Goal: Task Accomplishment & Management: Manage account settings

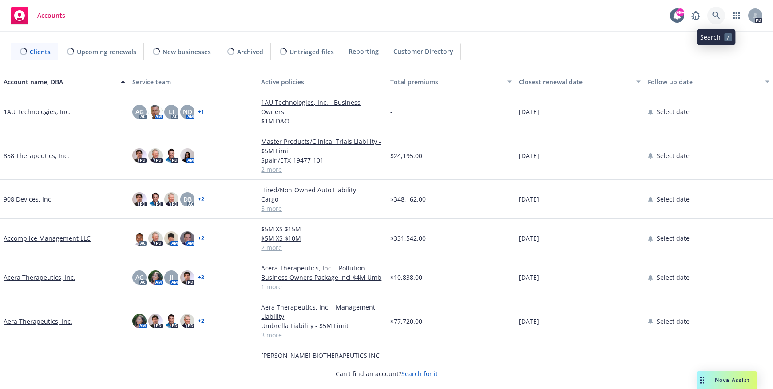
click at [713, 15] on icon at bounding box center [716, 16] width 8 height 8
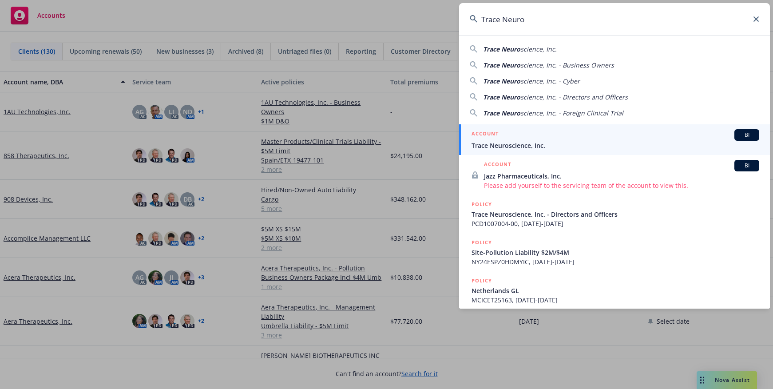
type input "Trace Neuro"
click at [526, 146] on span "Trace Neuroscience, Inc." at bounding box center [615, 145] width 288 height 9
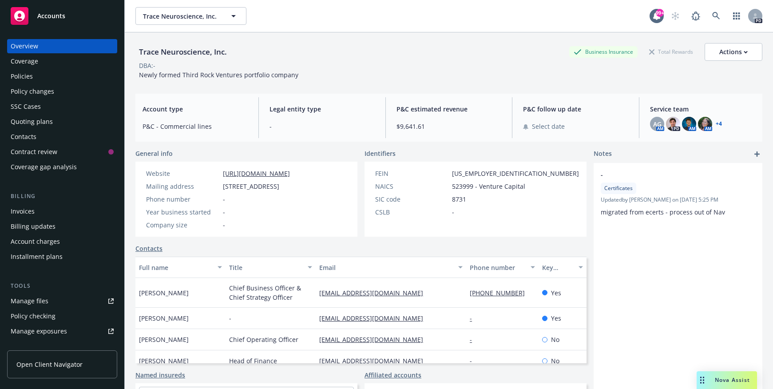
click at [28, 76] on div "Policies" at bounding box center [22, 76] width 22 height 14
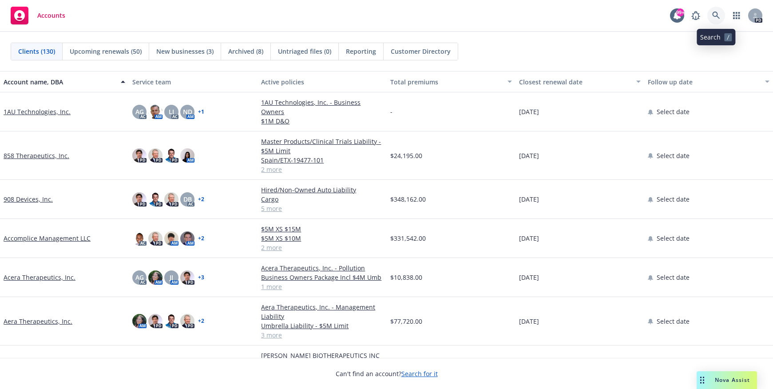
click at [714, 16] on icon at bounding box center [716, 16] width 8 height 8
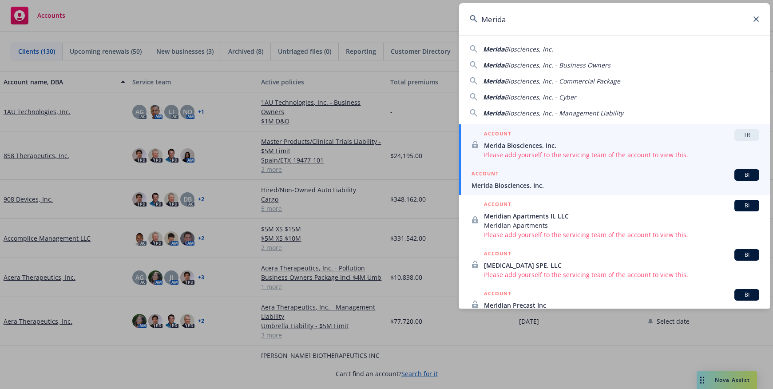
type input "Merida"
click at [491, 186] on span "Merida Biosciences, Inc." at bounding box center [615, 185] width 288 height 9
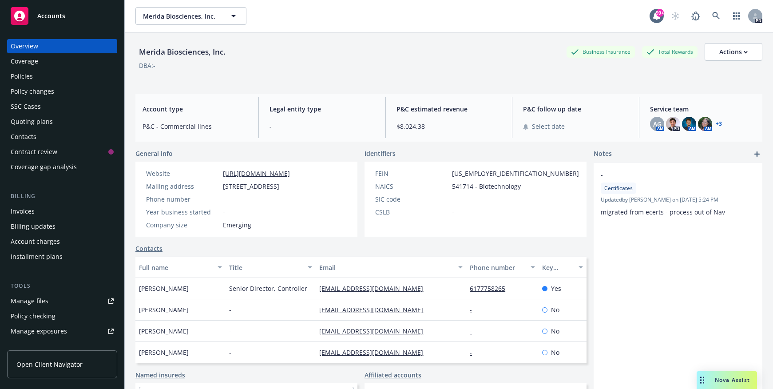
click at [25, 77] on div "Policies" at bounding box center [22, 76] width 22 height 14
click at [712, 18] on icon at bounding box center [716, 16] width 8 height 8
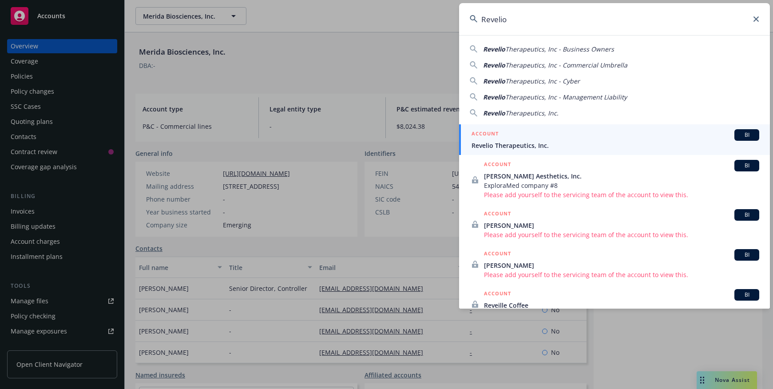
type input "Revelio"
click at [515, 145] on span "Revelio Therapeutics, Inc." at bounding box center [615, 145] width 288 height 9
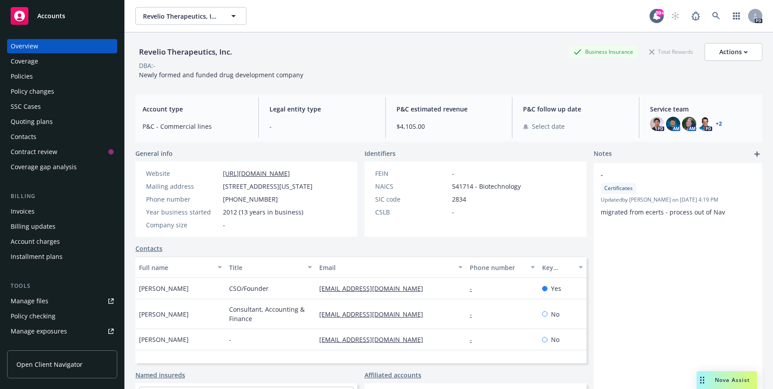
click at [20, 76] on div "Policies" at bounding box center [22, 76] width 22 height 14
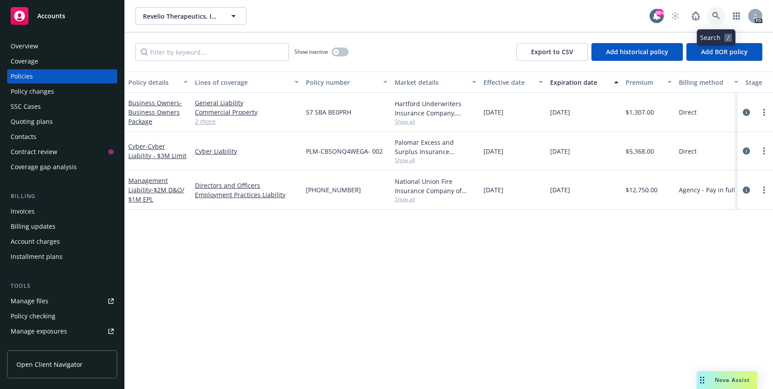
click at [713, 16] on icon at bounding box center [716, 16] width 8 height 8
click at [727, 379] on span "Nova Assist" at bounding box center [732, 380] width 35 height 8
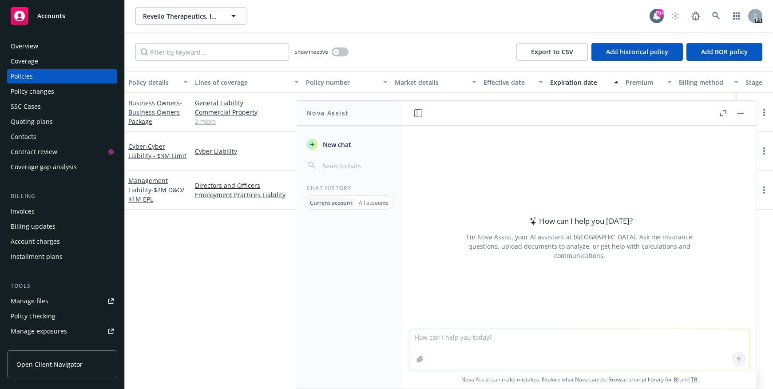
click at [421, 335] on textarea at bounding box center [579, 349] width 340 height 41
type textarea "Find Arch MLI policy"
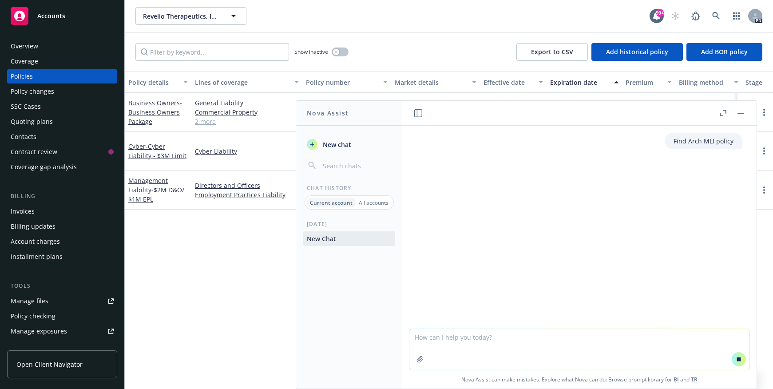
click at [740, 113] on rect "button" at bounding box center [740, 113] width 6 height 1
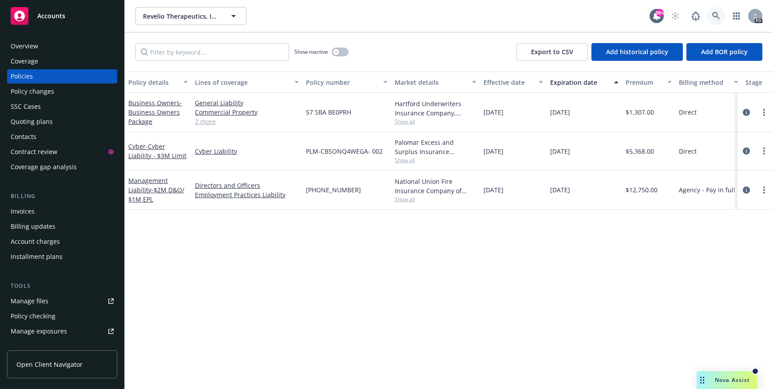
click at [713, 15] on icon at bounding box center [716, 16] width 8 height 8
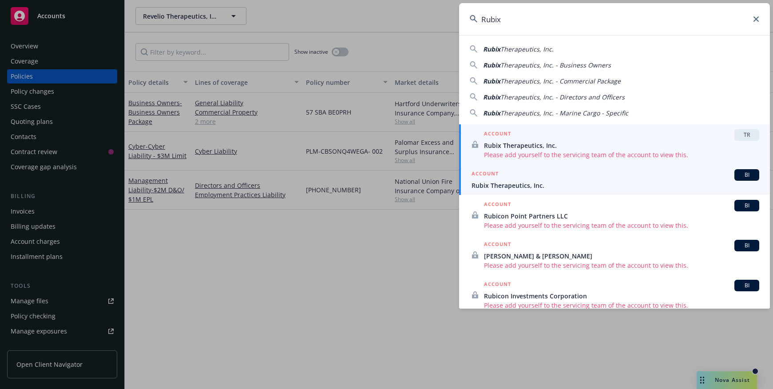
type input "Rubix"
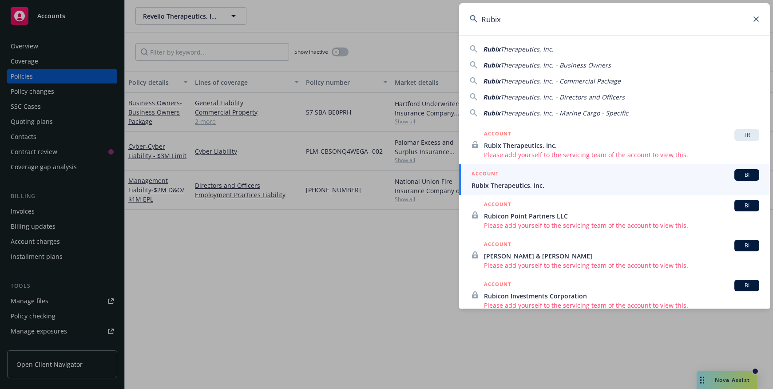
click at [492, 187] on span "Rubix Therapeutics, Inc." at bounding box center [615, 185] width 288 height 9
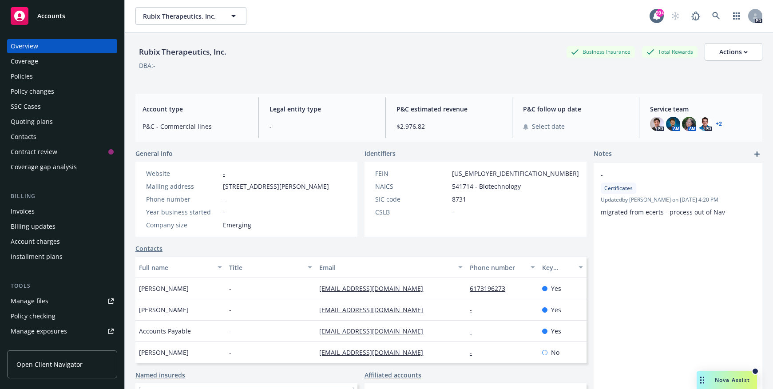
click at [36, 79] on div "Policies" at bounding box center [62, 76] width 103 height 14
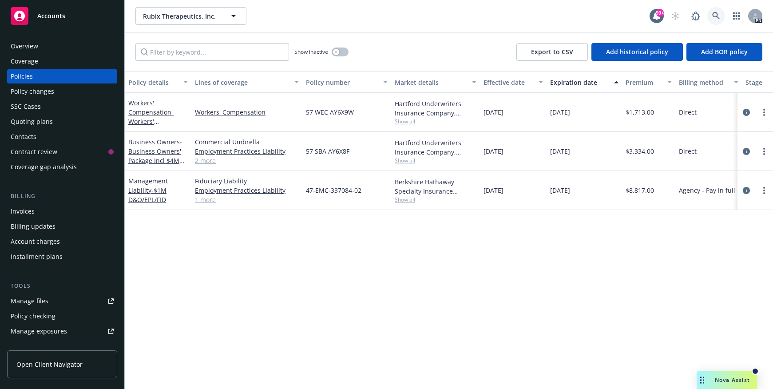
click at [715, 14] on icon at bounding box center [716, 16] width 8 height 8
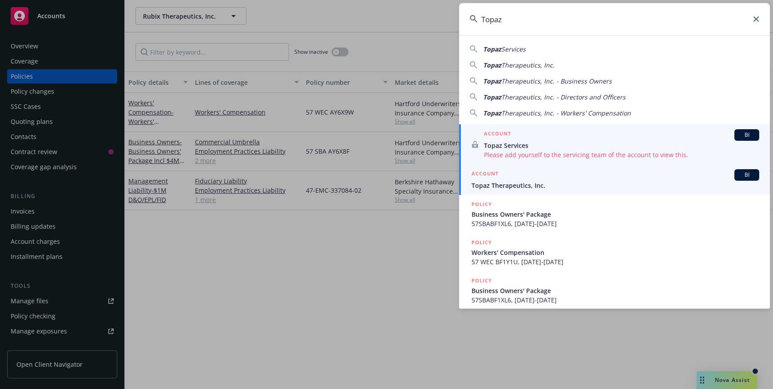
type input "Topaz"
click at [484, 183] on span "Topaz Therapeutics, Inc." at bounding box center [615, 185] width 288 height 9
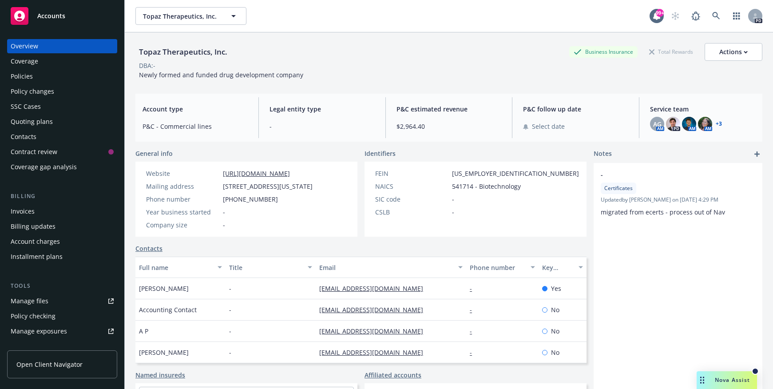
click at [32, 78] on div "Policies" at bounding box center [62, 76] width 103 height 14
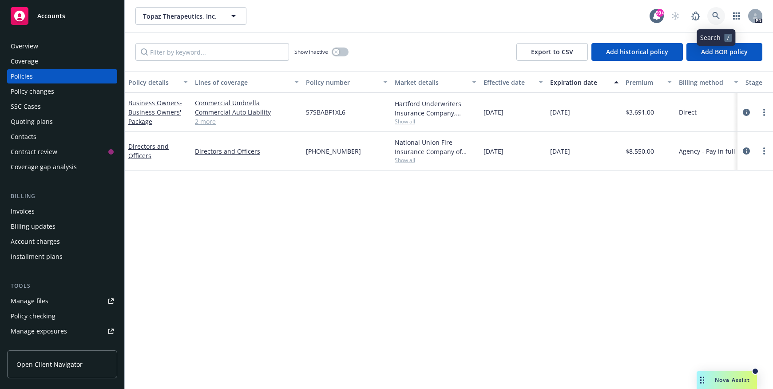
click at [714, 16] on icon at bounding box center [716, 16] width 8 height 8
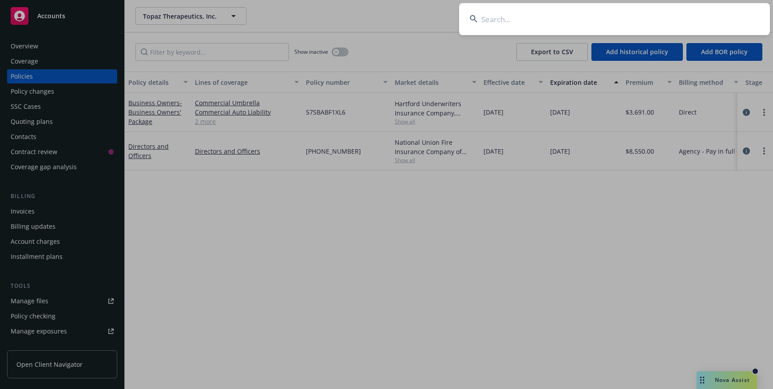
click at [513, 21] on input at bounding box center [614, 19] width 311 height 32
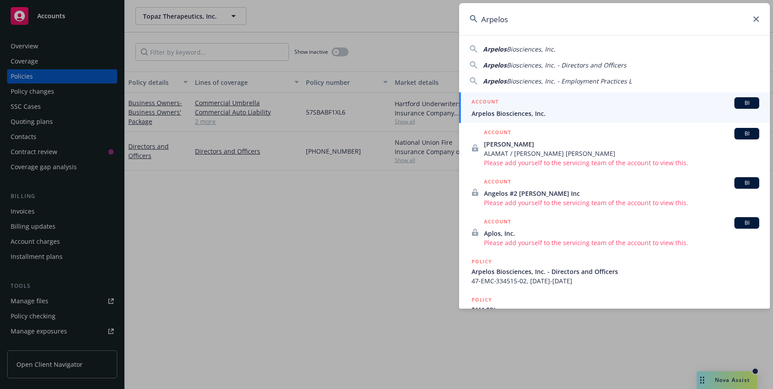
type input "Arpelos"
click at [493, 114] on span "Arpelos Biosciences, Inc." at bounding box center [615, 113] width 288 height 9
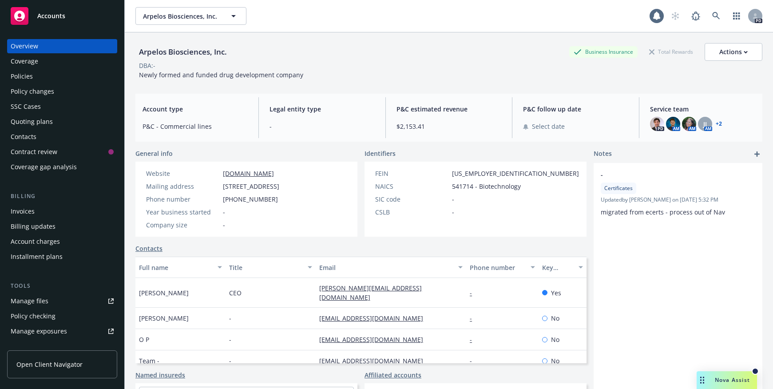
click at [53, 75] on div "Policies" at bounding box center [62, 76] width 103 height 14
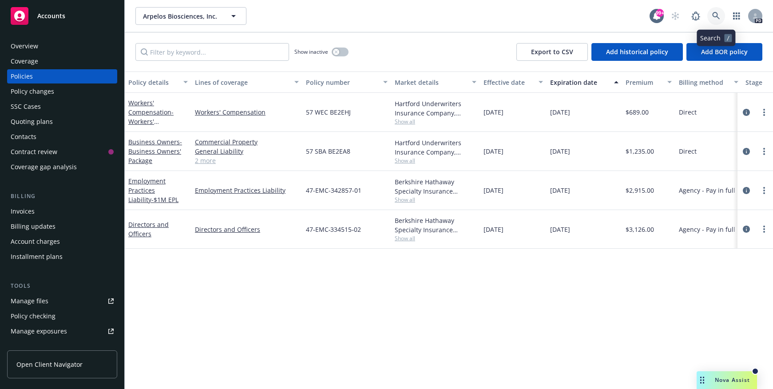
click at [715, 18] on icon at bounding box center [716, 16] width 8 height 8
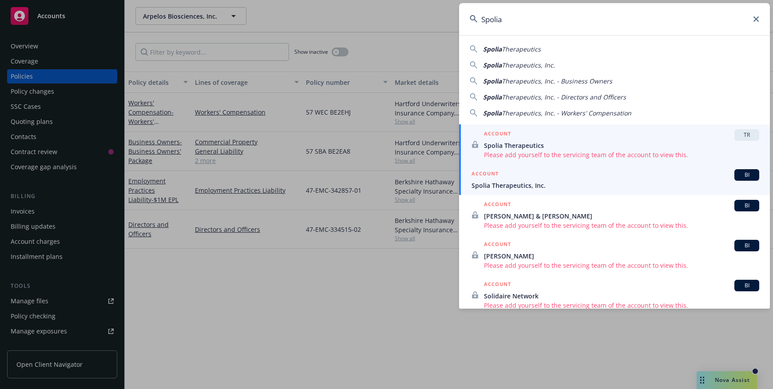
type input "Spolia"
click at [506, 182] on span "Spolia Therapeutics, Inc." at bounding box center [615, 185] width 288 height 9
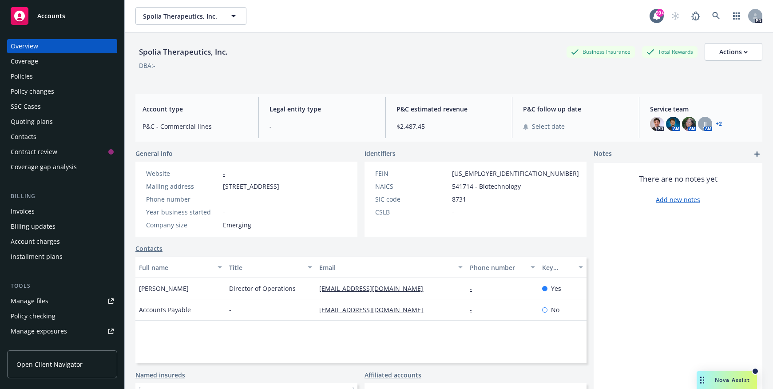
click at [23, 76] on div "Policies" at bounding box center [22, 76] width 22 height 14
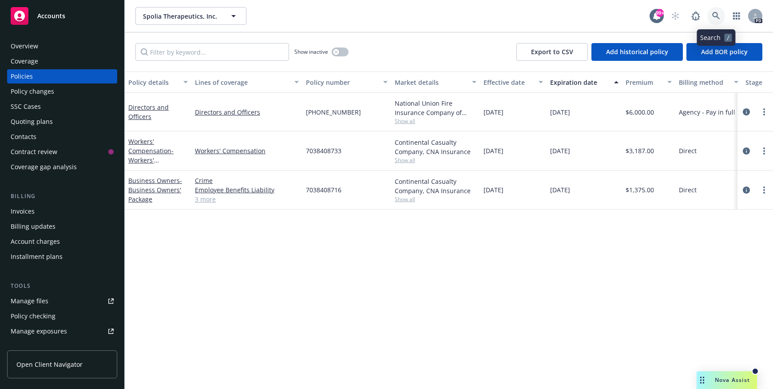
click at [719, 16] on icon at bounding box center [716, 16] width 8 height 8
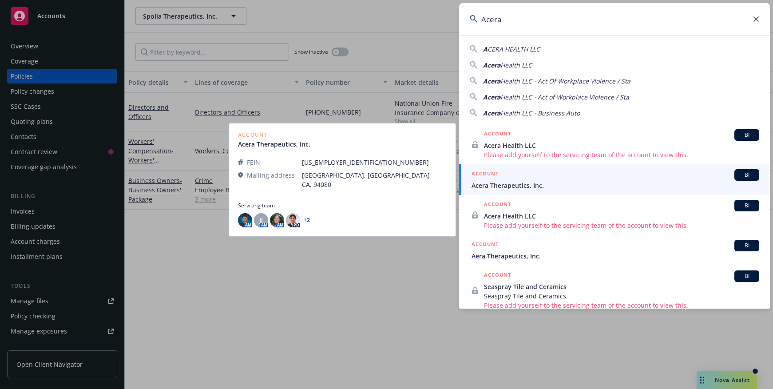
type input "Acera"
click at [513, 182] on span "Acera Therapeutics, Inc." at bounding box center [615, 185] width 288 height 9
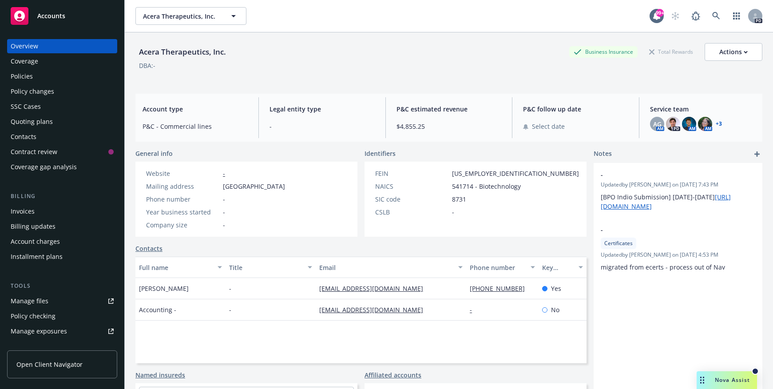
click at [18, 74] on div "Policies" at bounding box center [22, 76] width 22 height 14
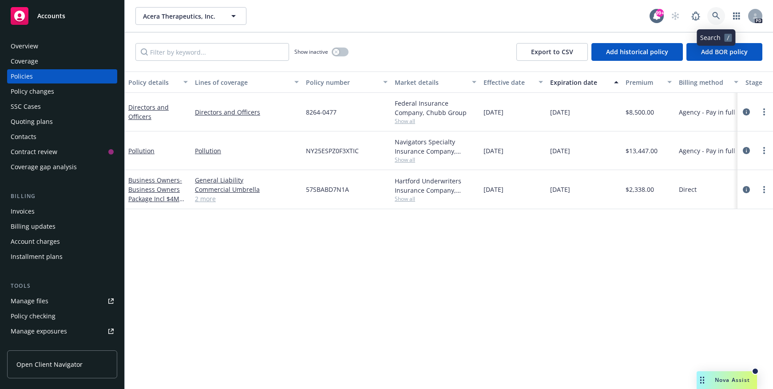
click at [718, 16] on icon at bounding box center [716, 16] width 8 height 8
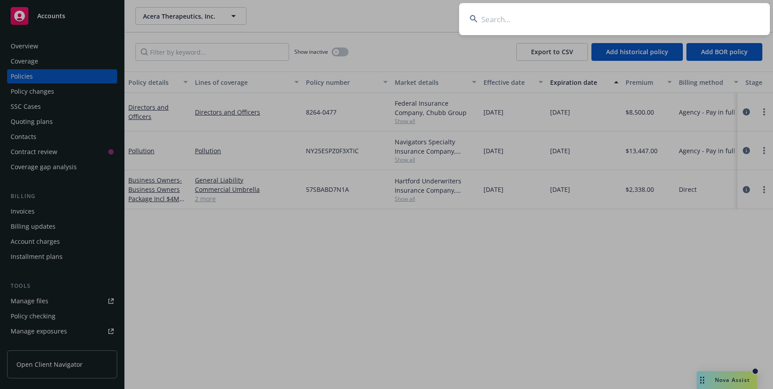
click at [487, 17] on input at bounding box center [614, 19] width 311 height 32
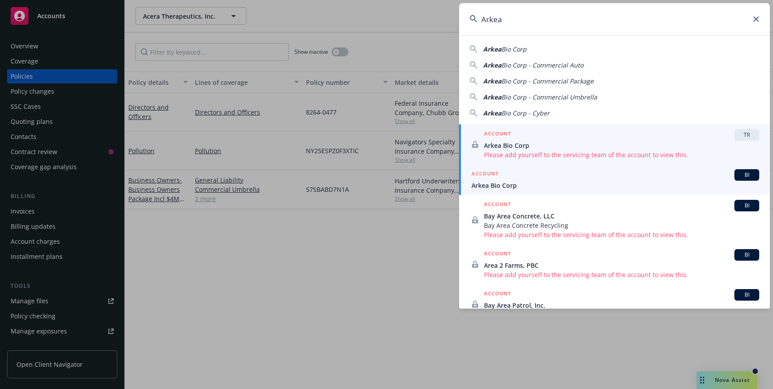
type input "Arkea"
click at [490, 190] on span "Arkea Bio Corp" at bounding box center [615, 185] width 288 height 9
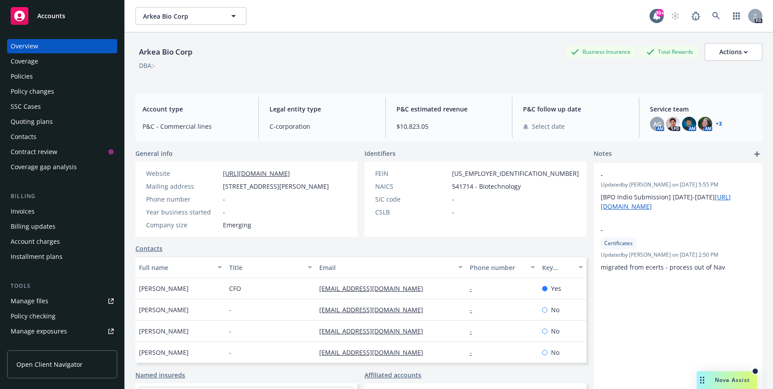
click at [30, 79] on div "Policies" at bounding box center [22, 76] width 22 height 14
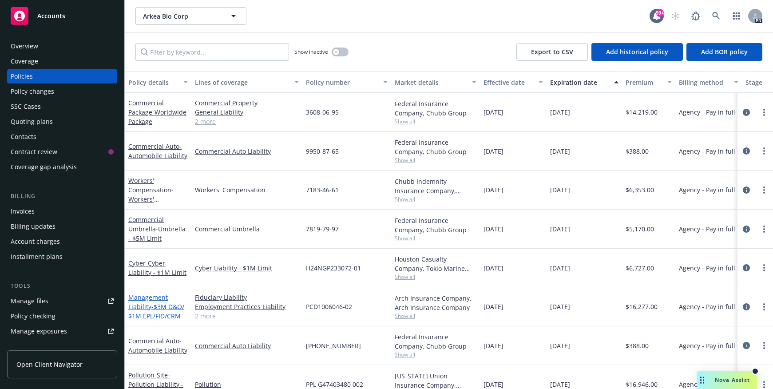
click at [135, 299] on link "Management Liability - $3M D&O/ $1M EPL/FID/CRM" at bounding box center [156, 306] width 56 height 27
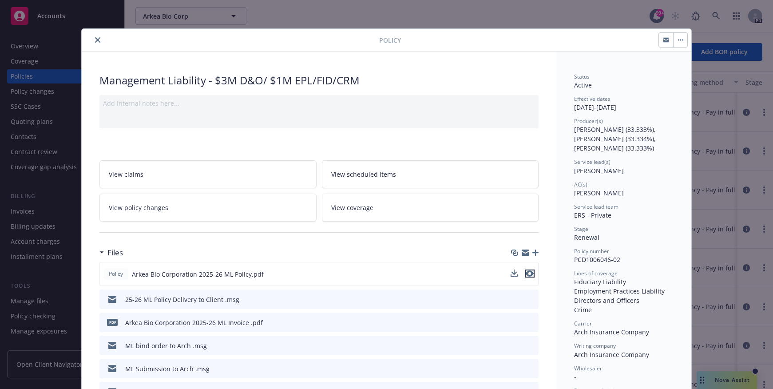
click at [529, 275] on icon "preview file" at bounding box center [529, 273] width 8 height 6
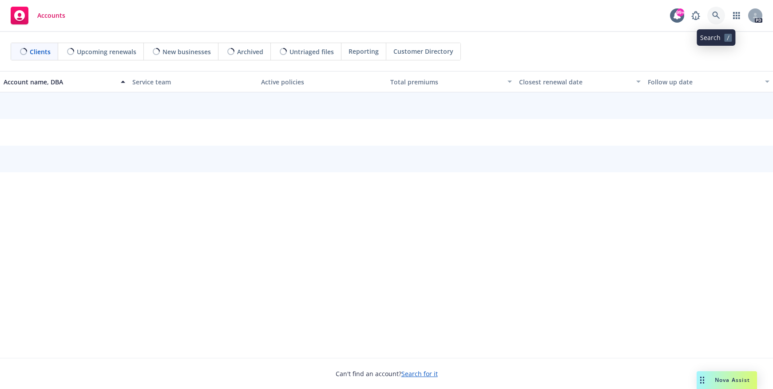
click at [714, 17] on icon at bounding box center [716, 16] width 8 height 8
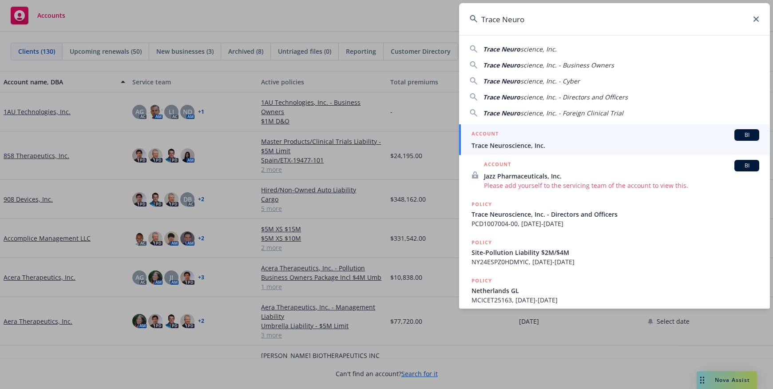
type input "Trace Neuro"
click at [502, 145] on span "Trace Neuroscience, Inc." at bounding box center [615, 145] width 288 height 9
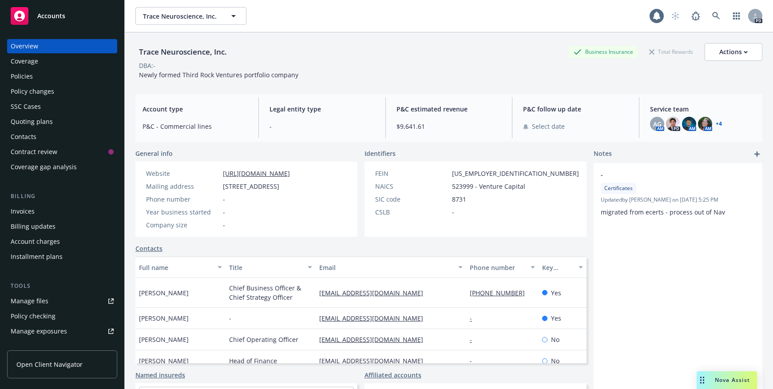
click at [31, 209] on div "Invoices" at bounding box center [23, 211] width 24 height 14
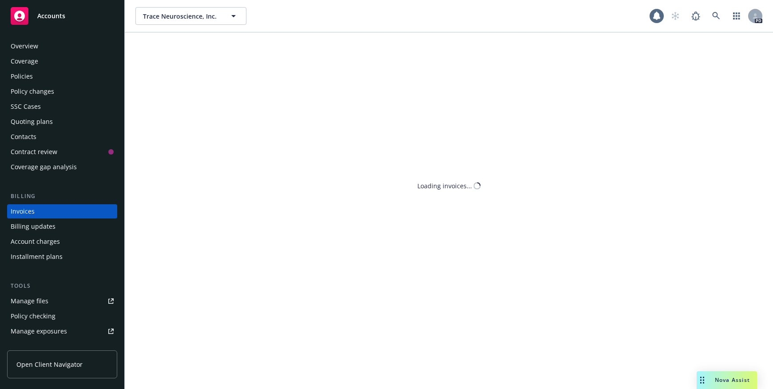
scroll to position [3, 0]
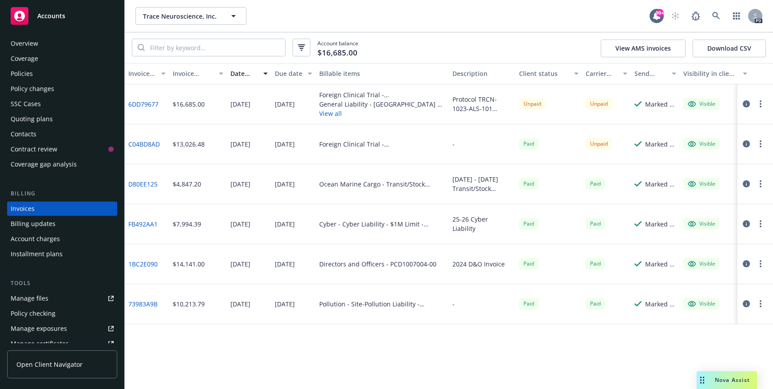
click at [146, 264] on link "1BC2E090" at bounding box center [142, 263] width 29 height 9
